Goal: Find specific page/section: Find specific page/section

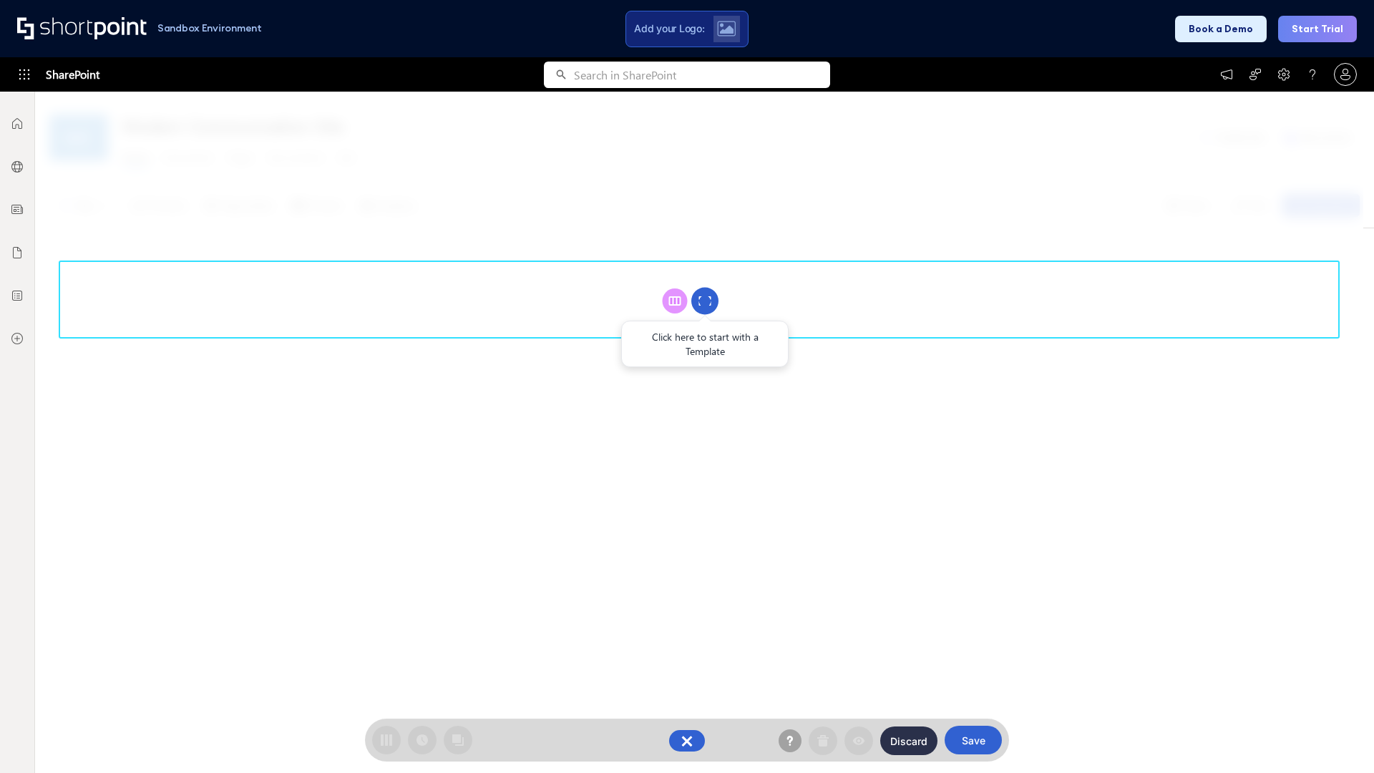
click at [705, 301] on circle at bounding box center [704, 301] width 27 height 27
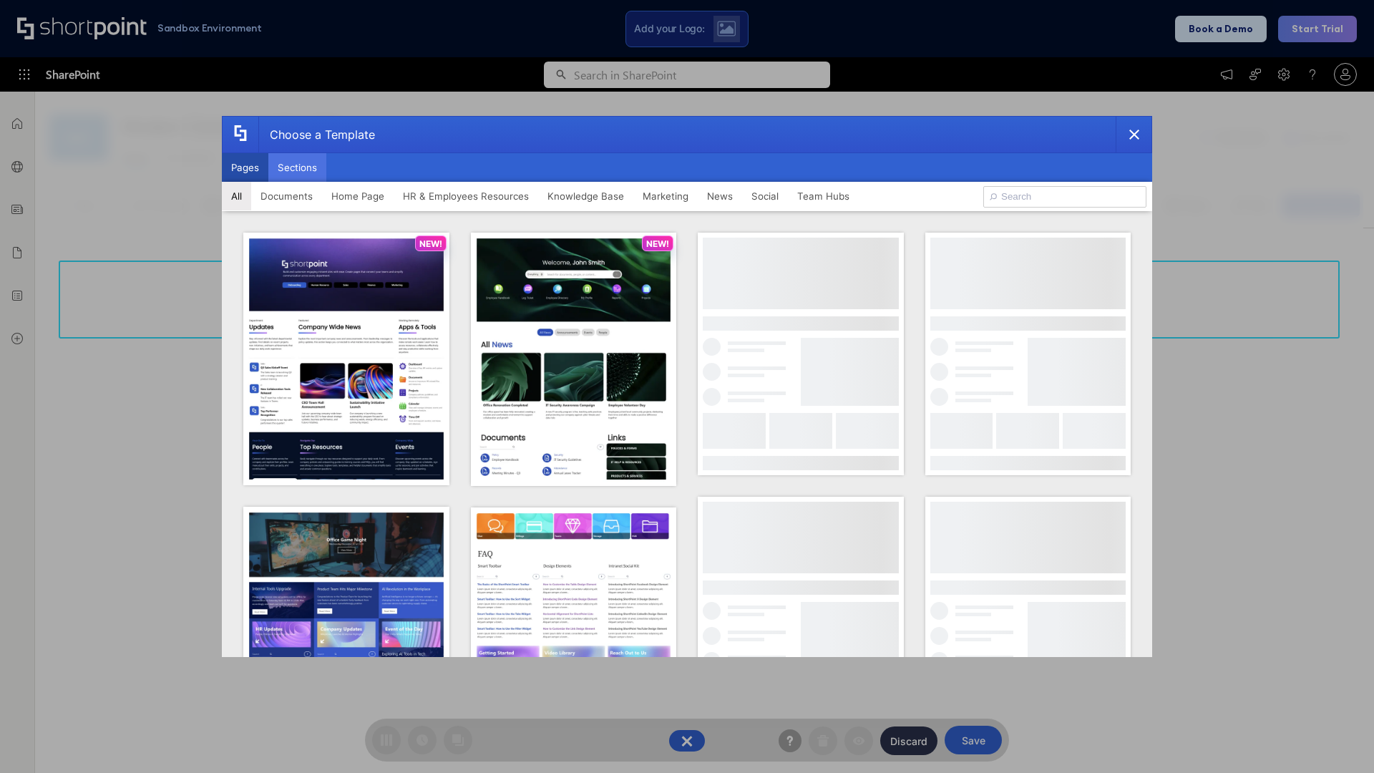
click at [297, 167] on button "Sections" at bounding box center [297, 167] width 58 height 29
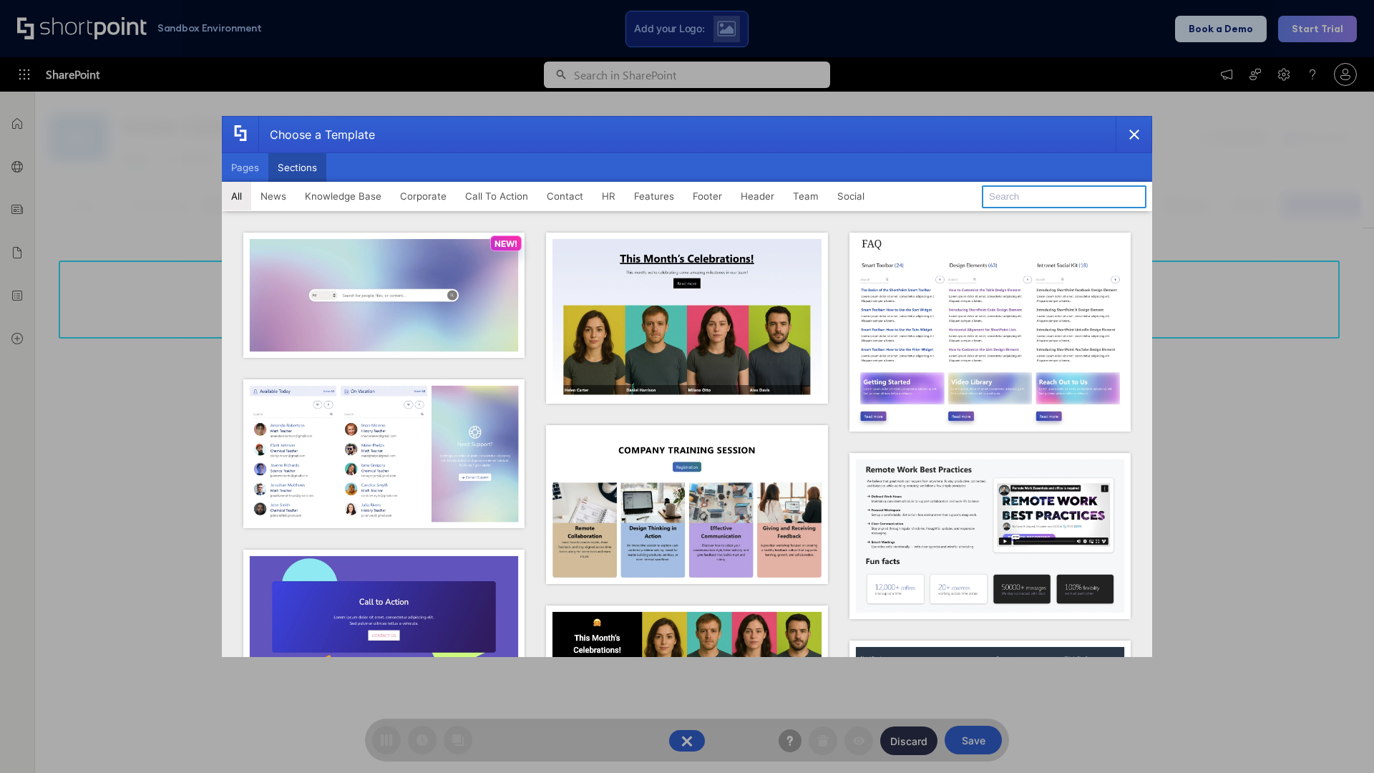
type input "Healthcare Header"
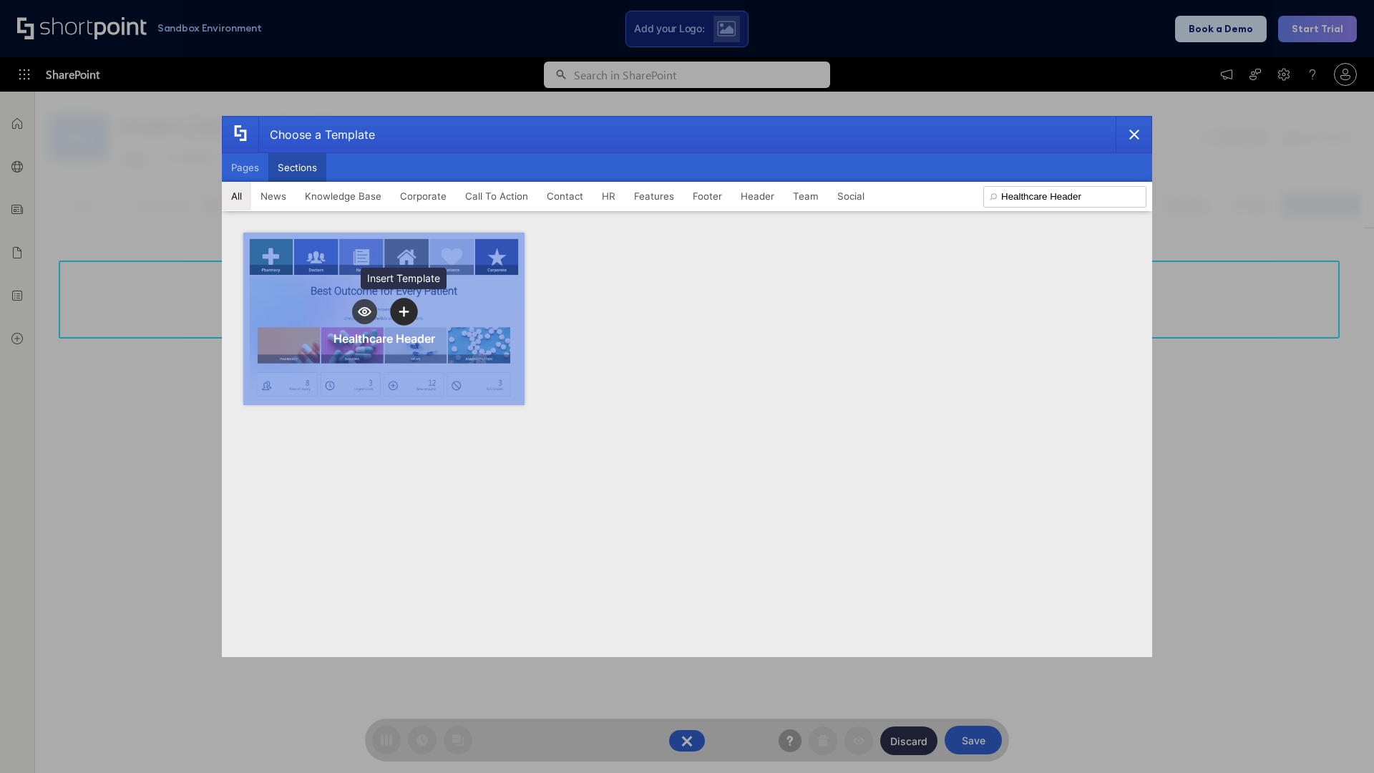
click at [404, 311] on icon "template selector" at bounding box center [404, 312] width 10 height 10
